Goal: Information Seeking & Learning: Learn about a topic

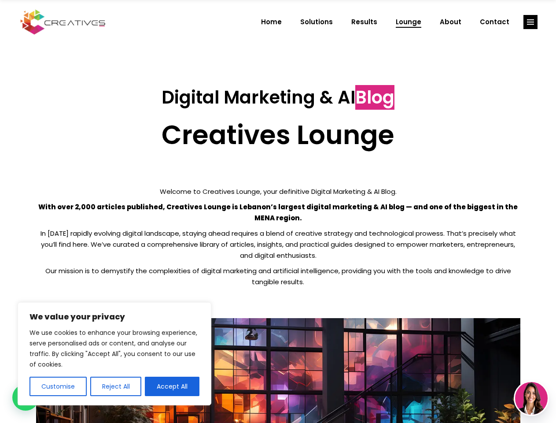
click at [278, 211] on p "With over 2,000 articles published, Creatives Lounge is Lebanon’s largest digit…" at bounding box center [278, 212] width 485 height 22
click at [58, 386] on button "Customise" at bounding box center [58, 386] width 57 height 19
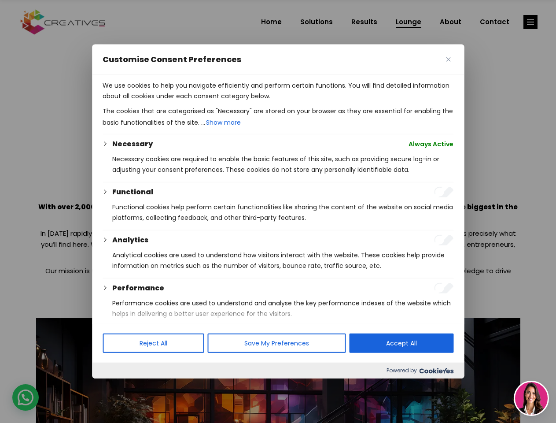
click at [115, 386] on div at bounding box center [278, 211] width 556 height 423
click at [172, 101] on p "We use cookies to help you navigate efficiently and perform certain functions. …" at bounding box center [278, 90] width 351 height 21
click at [531, 22] on div at bounding box center [278, 211] width 556 height 423
click at [532, 398] on img at bounding box center [531, 398] width 33 height 33
